Goal: Transaction & Acquisition: Subscribe to service/newsletter

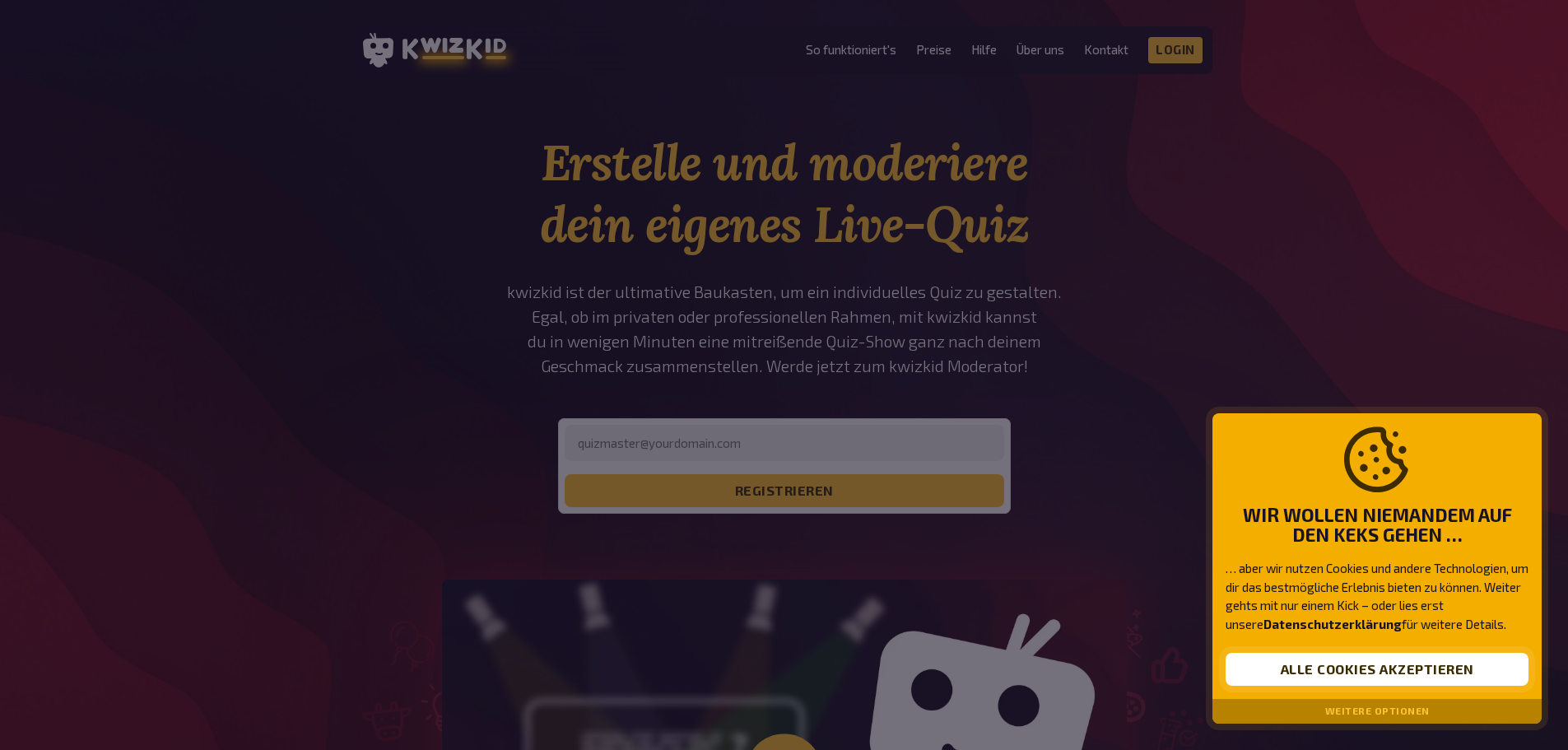
click at [1372, 658] on button "Alle Cookies akzeptieren" at bounding box center [1377, 669] width 303 height 33
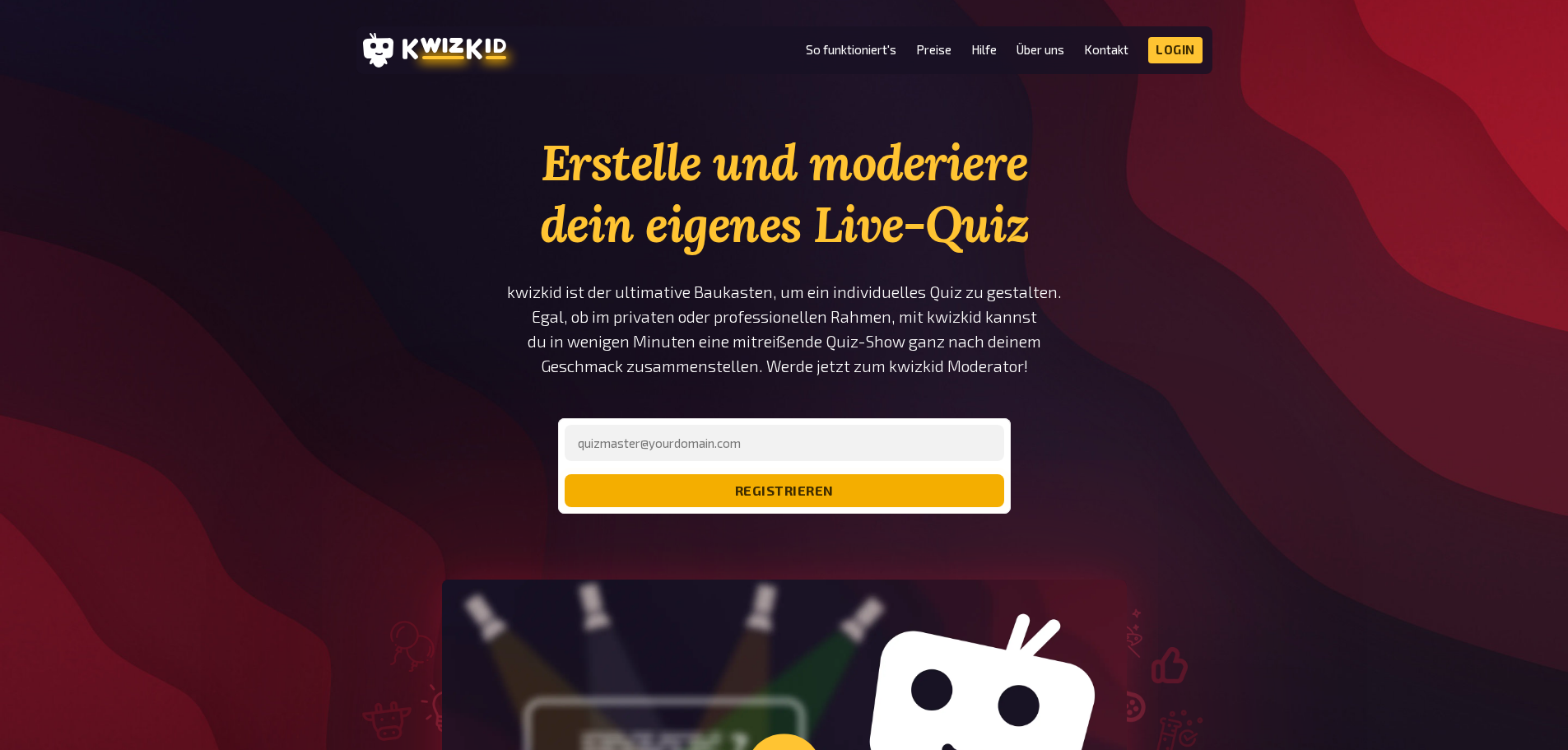
click at [815, 491] on button "registrieren" at bounding box center [784, 490] width 439 height 33
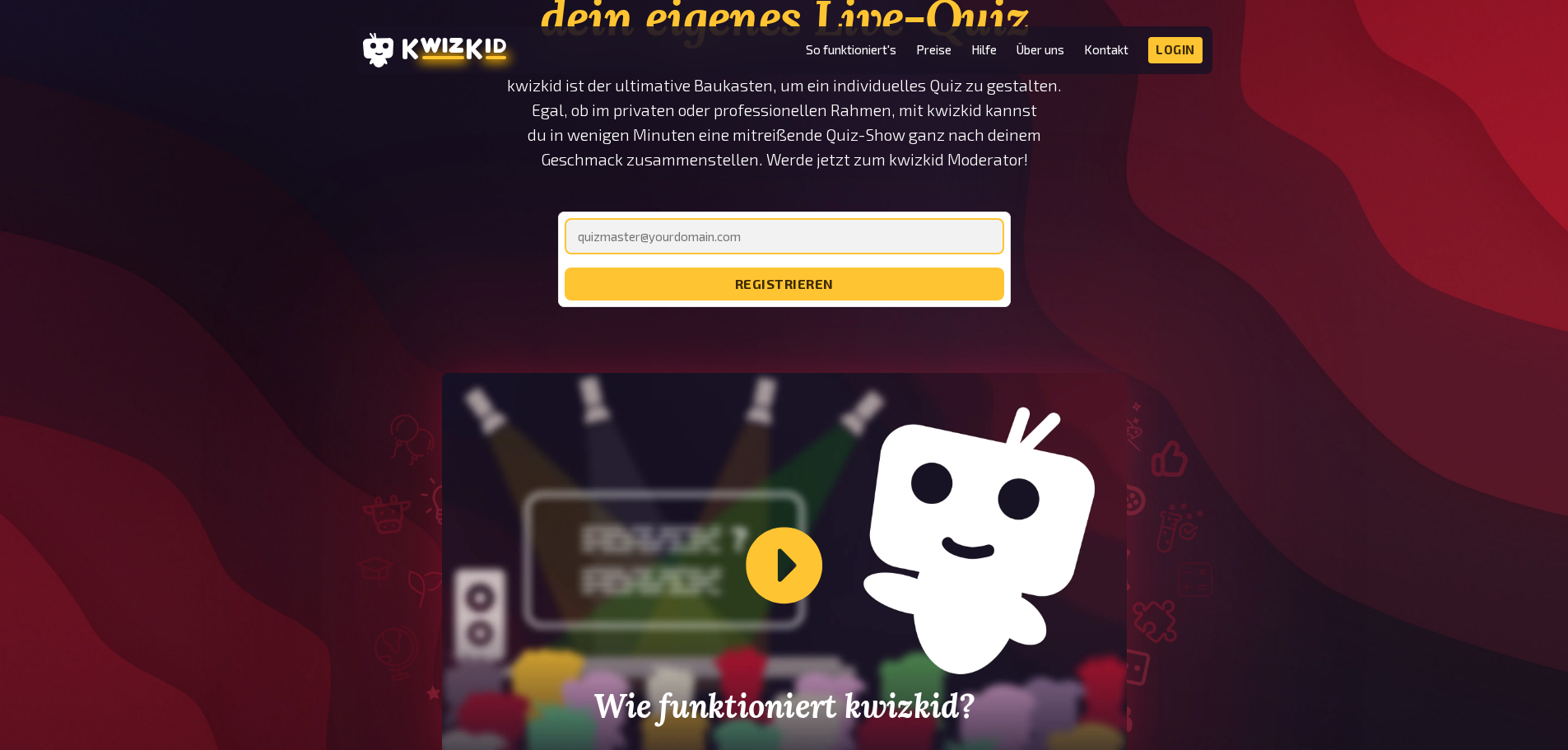
scroll to position [247, 0]
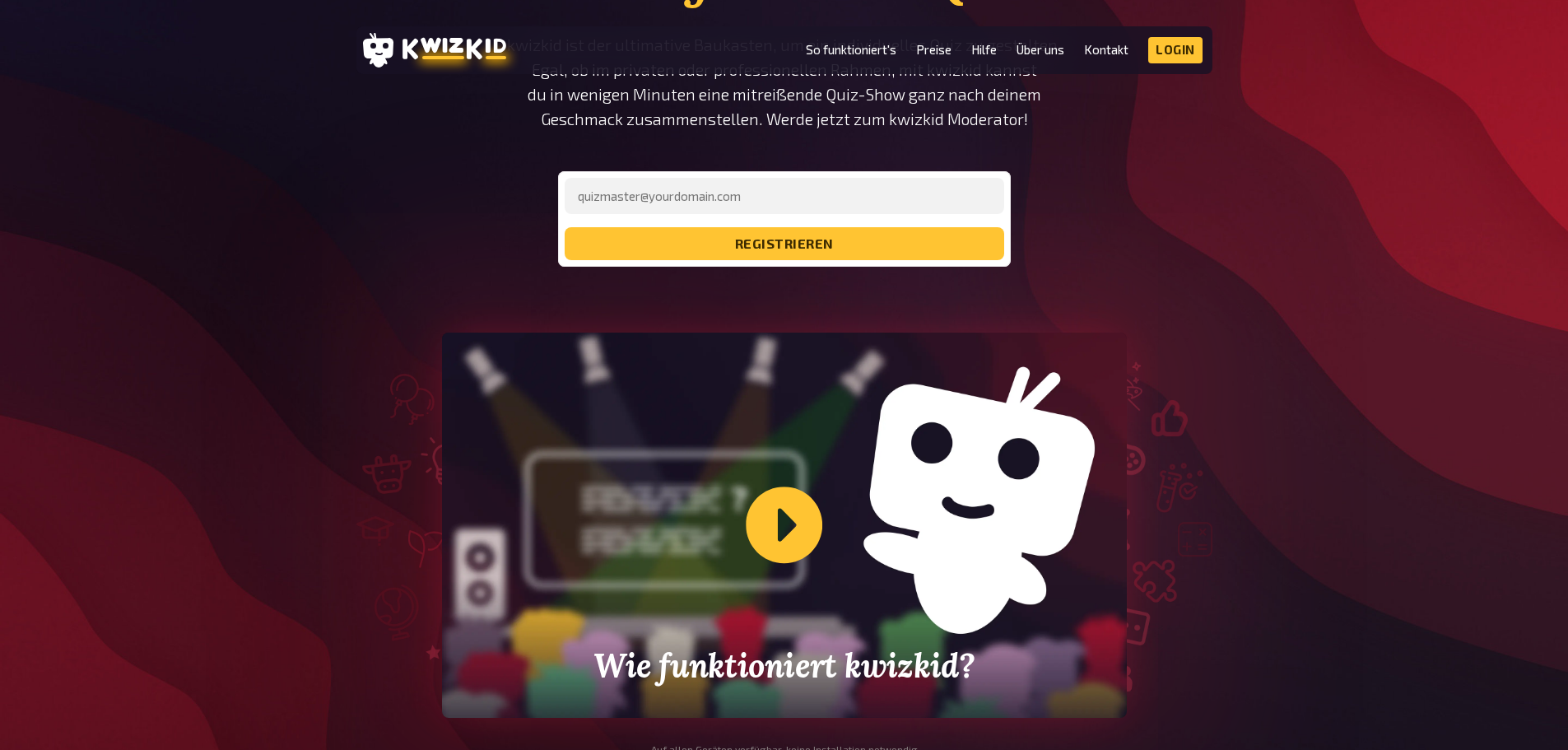
click at [513, 232] on div "Erstelle und moderiere dein eigenes Live-Quiz kwizkid ist der ultimative Baukas…" at bounding box center [784, 76] width 556 height 382
click at [687, 182] on input "email" at bounding box center [784, 195] width 439 height 36
type input "[PERSON_NAME][EMAIL_ADDRESS][DOMAIN_NAME]"
click at [565, 227] on button "registrieren" at bounding box center [784, 243] width 439 height 33
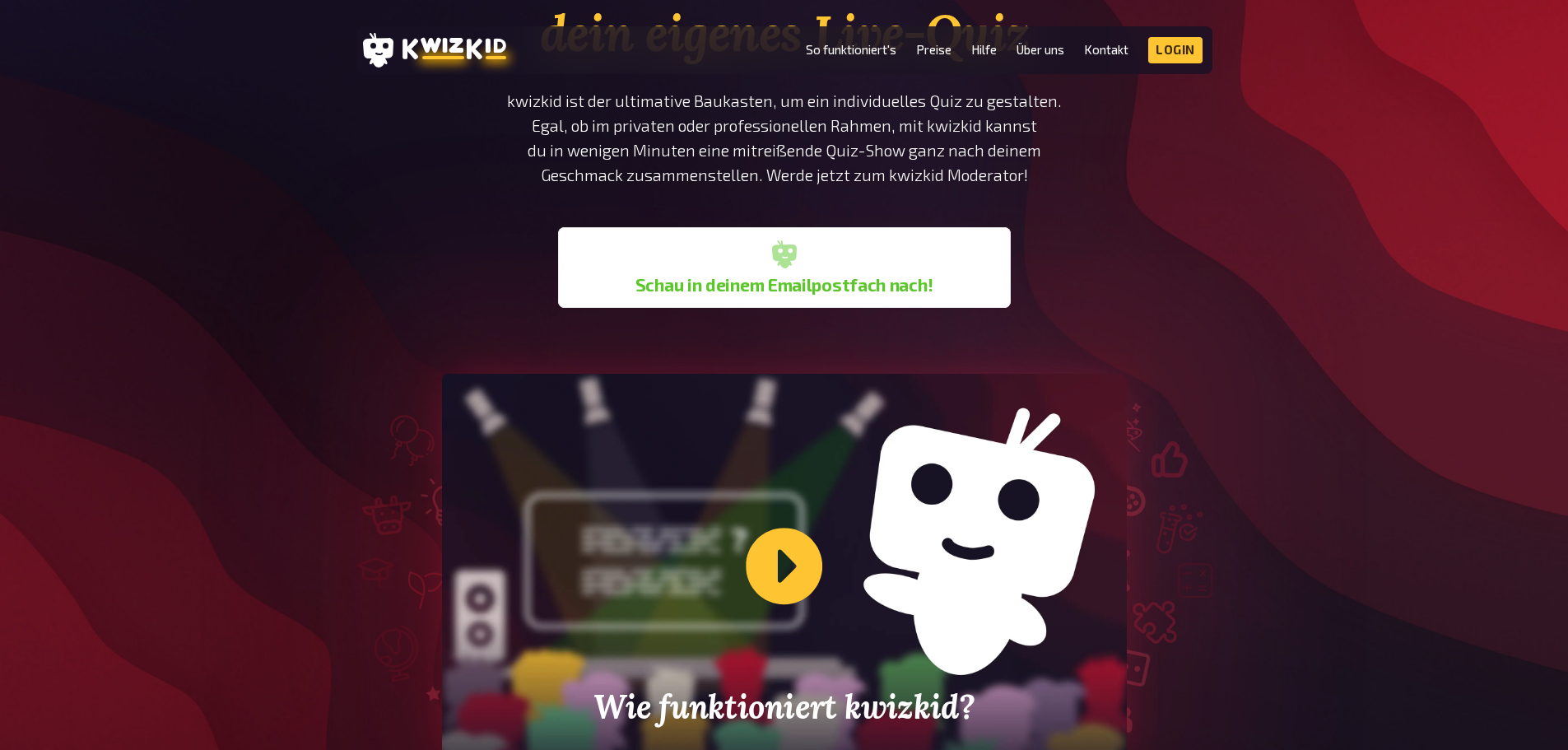
scroll to position [0, 0]
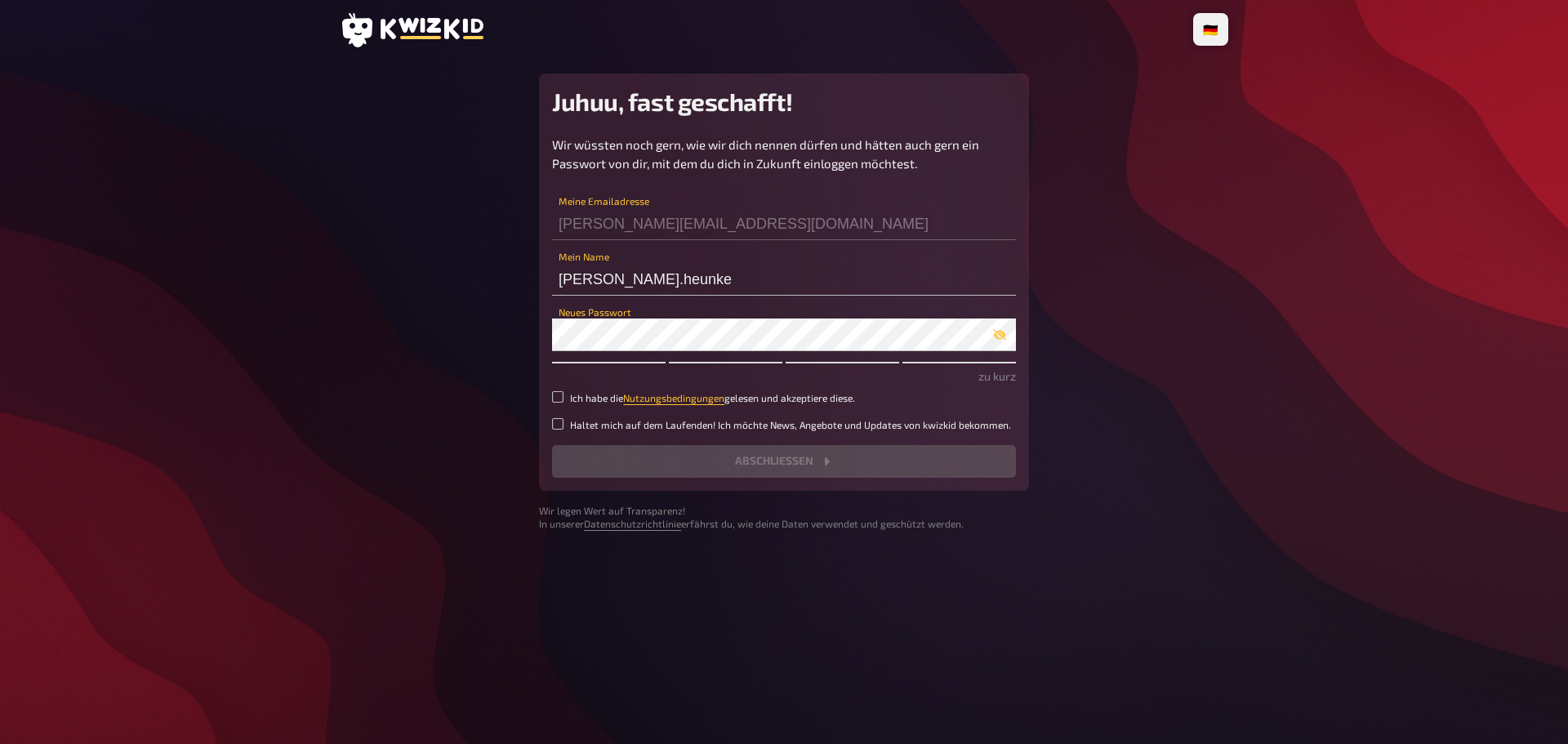
click at [418, 33] on icon at bounding box center [411, 30] width 144 height 34
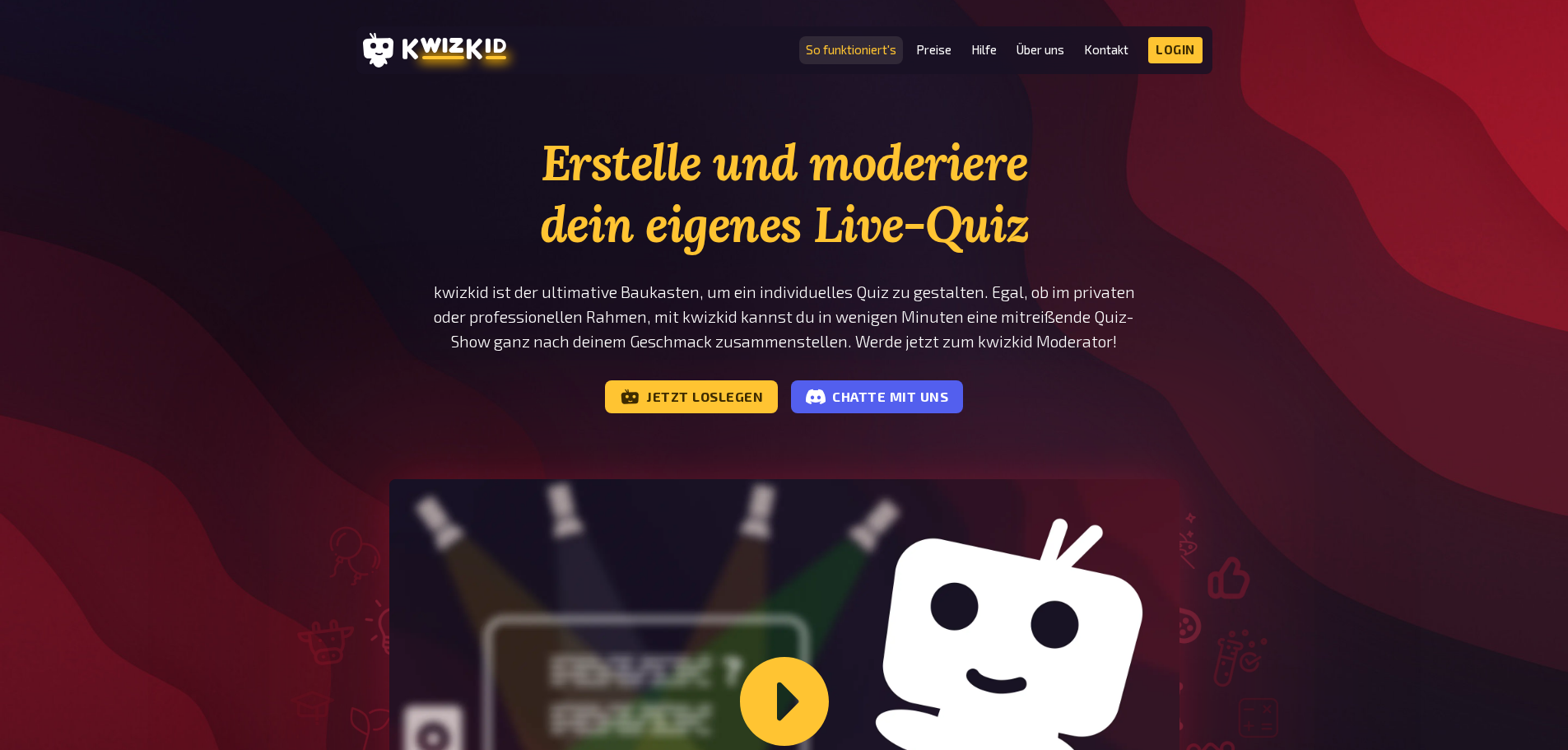
click at [842, 43] on link "So funktioniert's" at bounding box center [851, 50] width 91 height 14
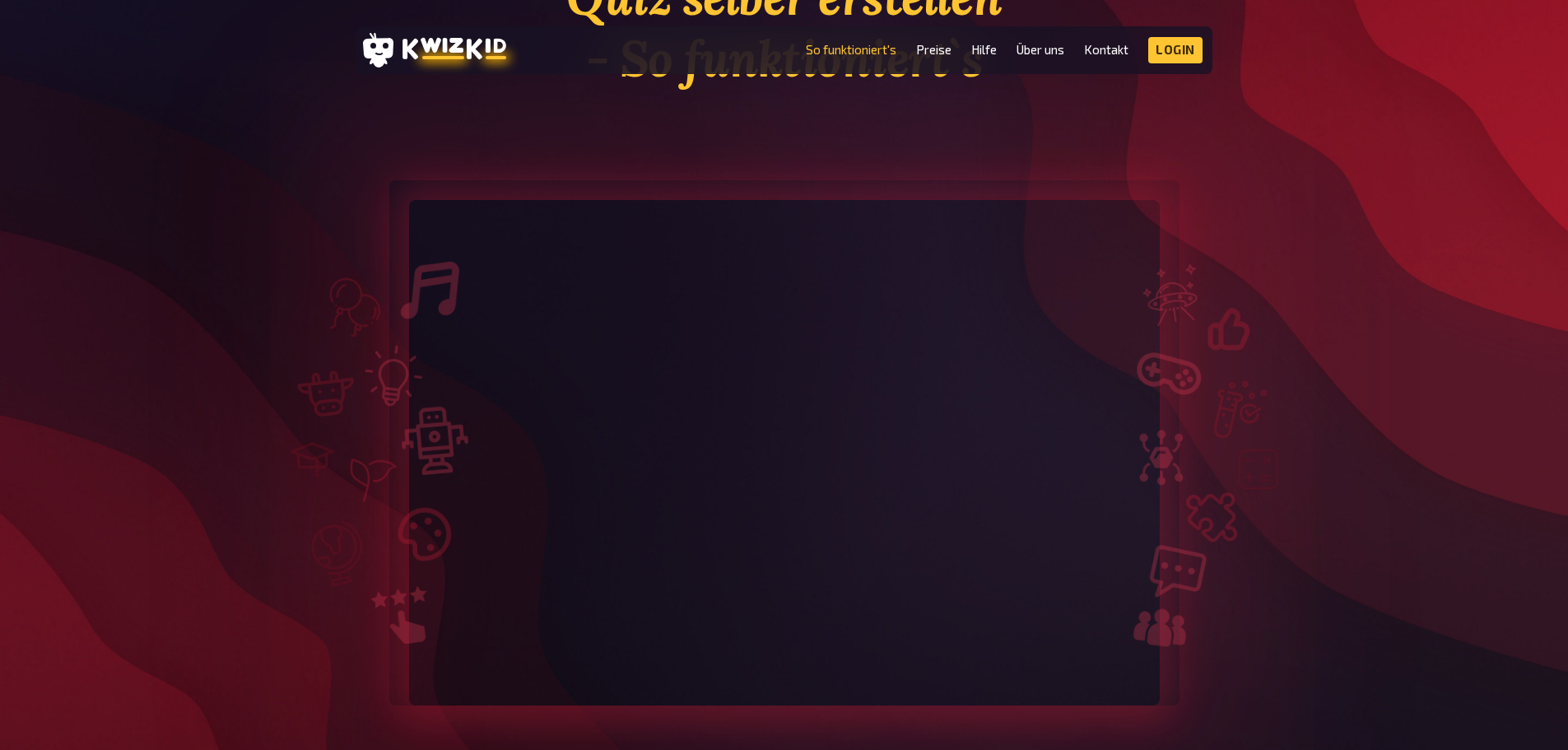
scroll to position [165, 0]
